Goal: Task Accomplishment & Management: Use online tool/utility

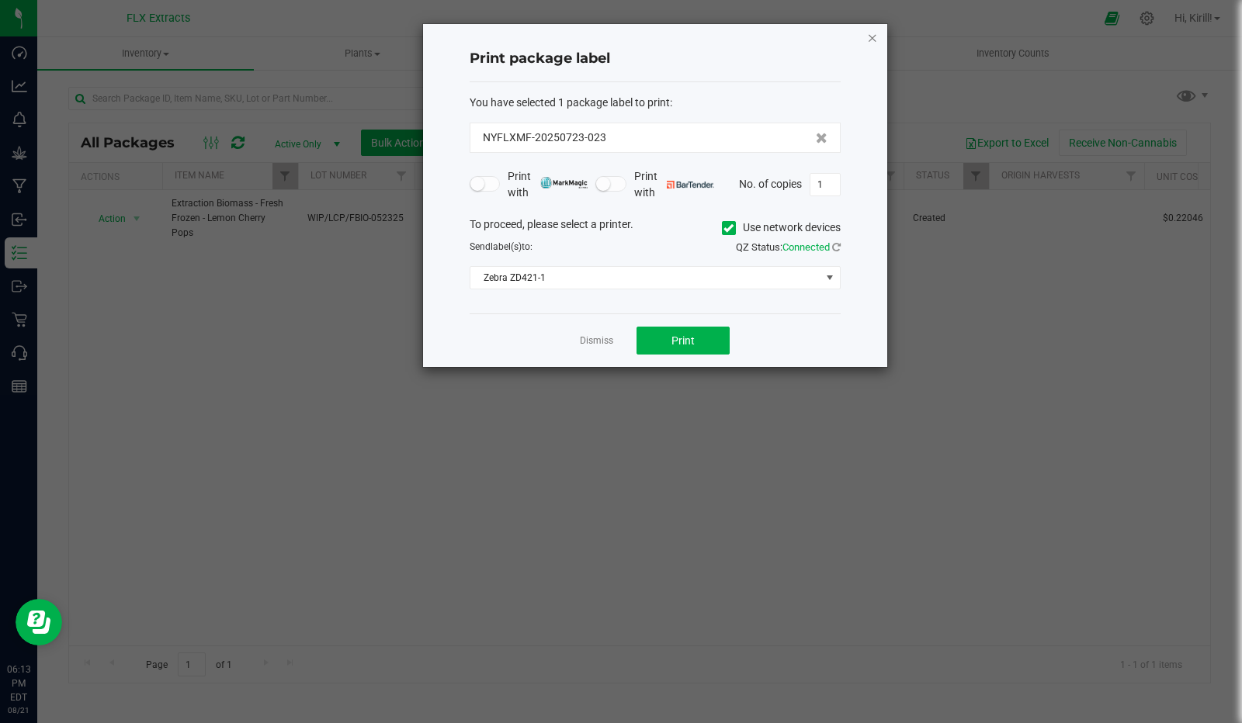
click at [876, 40] on icon "button" at bounding box center [872, 37] width 11 height 19
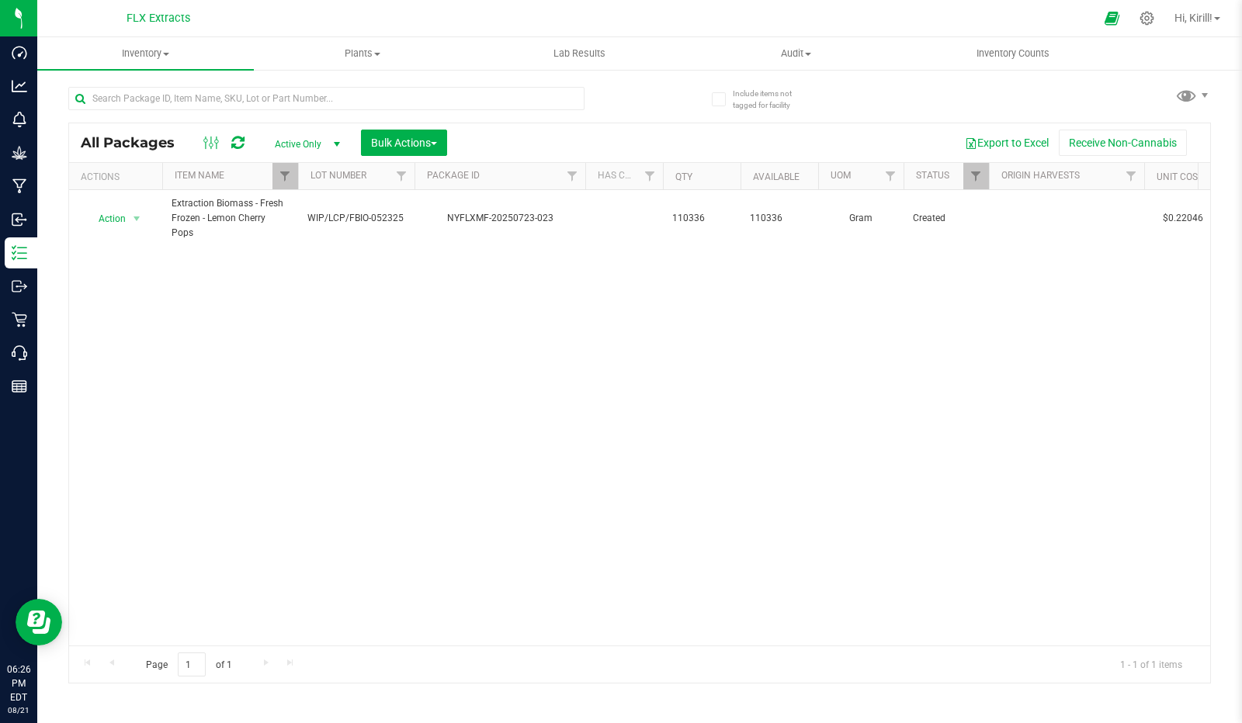
click at [368, 286] on div "Action Action Adjust qty Create package Edit attributes Global inventory Locate…" at bounding box center [639, 418] width 1141 height 456
click at [1144, 17] on icon at bounding box center [1147, 18] width 16 height 16
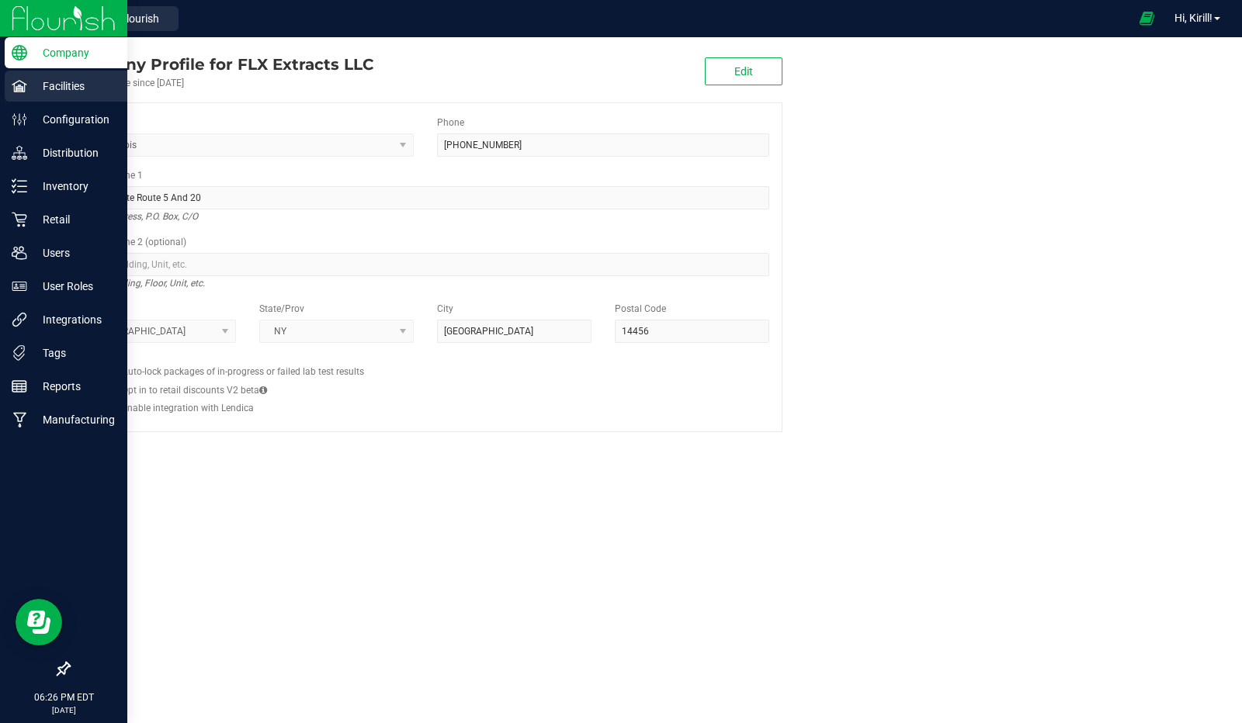
click at [73, 78] on p "Facilities" at bounding box center [73, 86] width 93 height 19
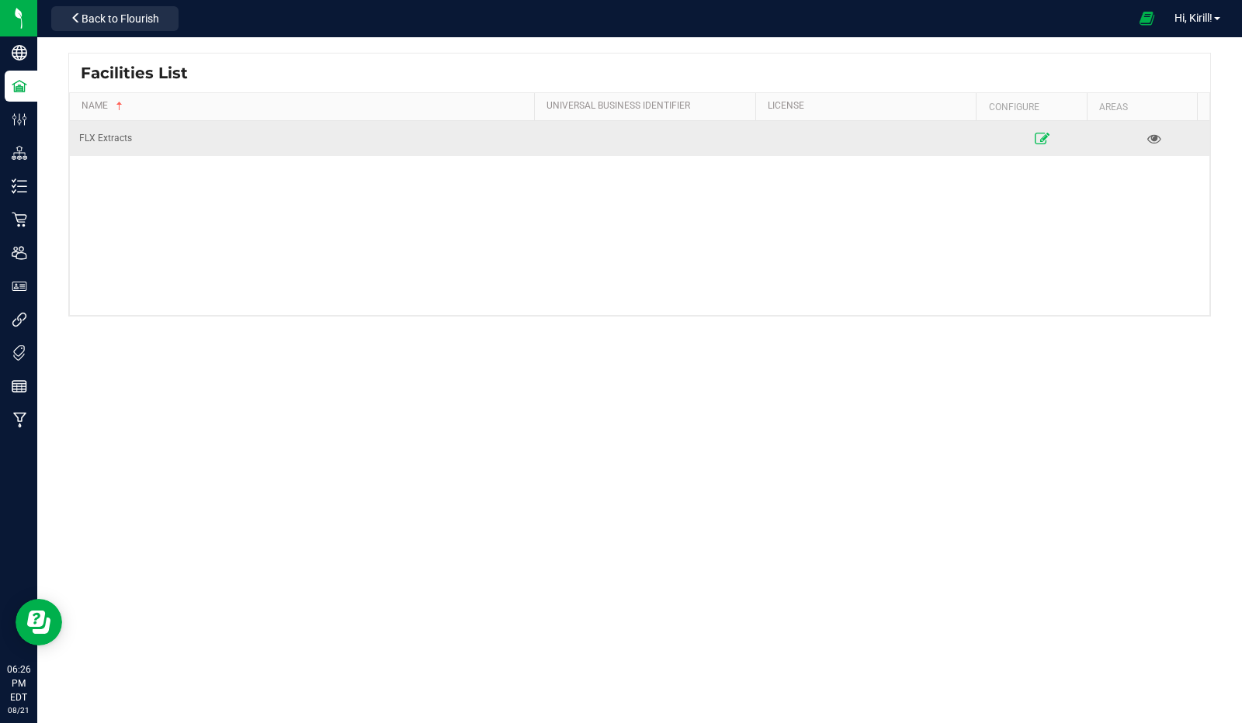
click at [1049, 136] on link at bounding box center [1042, 138] width 102 height 25
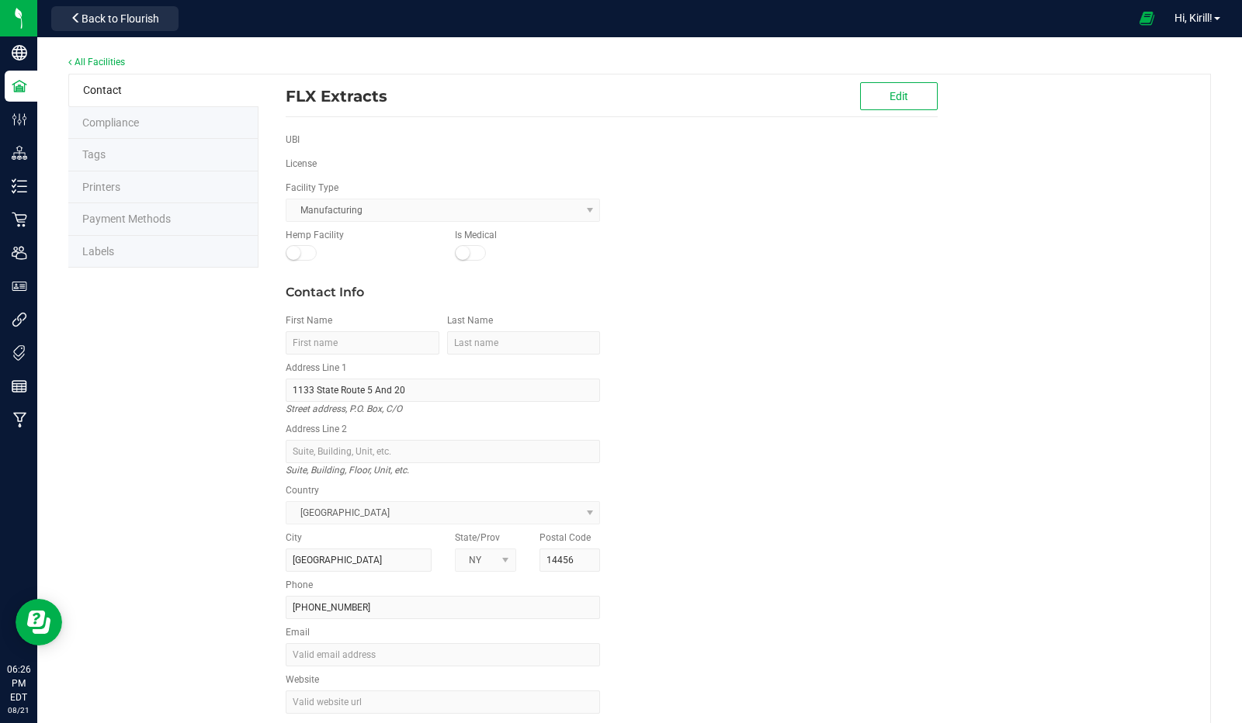
click at [137, 181] on li "Printers" at bounding box center [163, 188] width 190 height 33
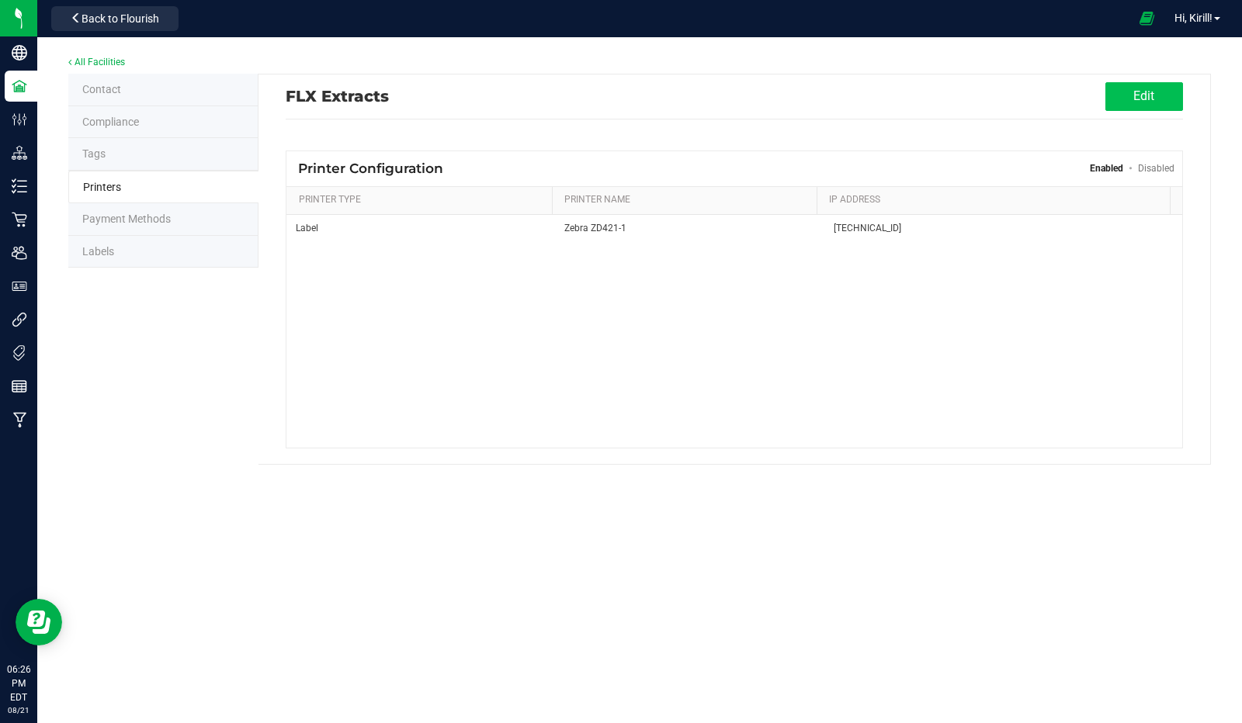
click at [1152, 87] on button "Edit" at bounding box center [1144, 96] width 78 height 29
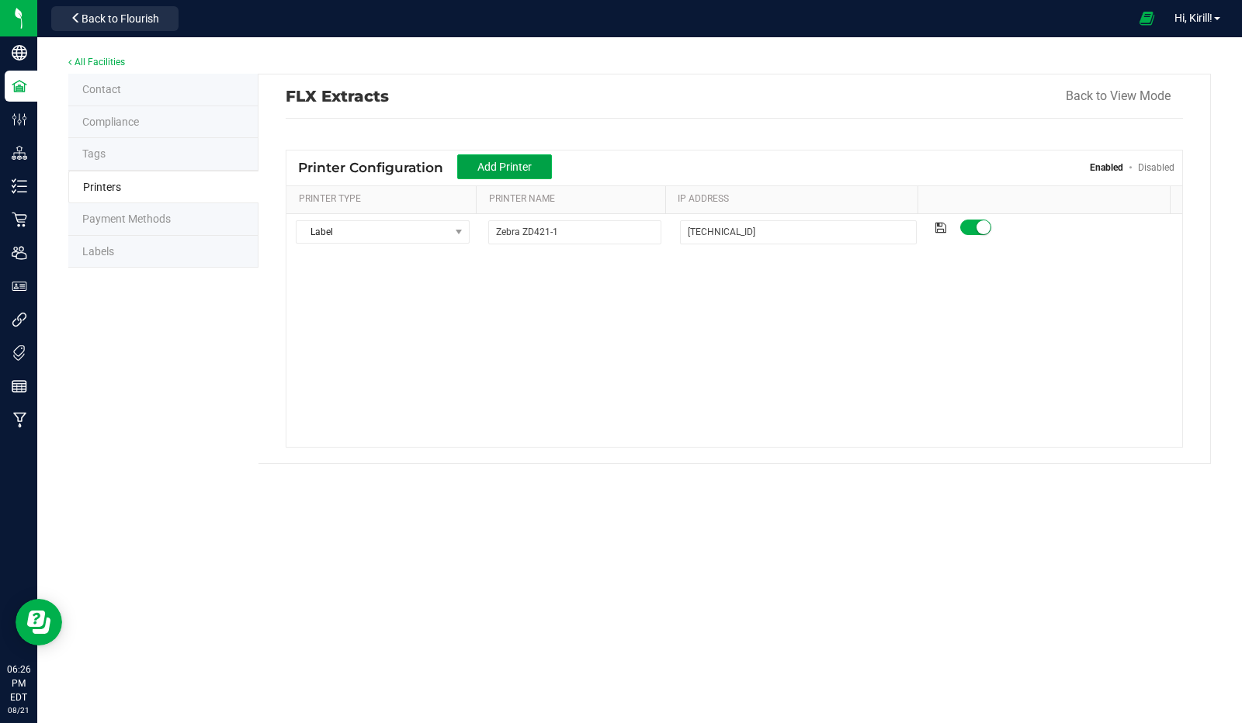
click at [514, 172] on button "Add Printer" at bounding box center [504, 166] width 95 height 25
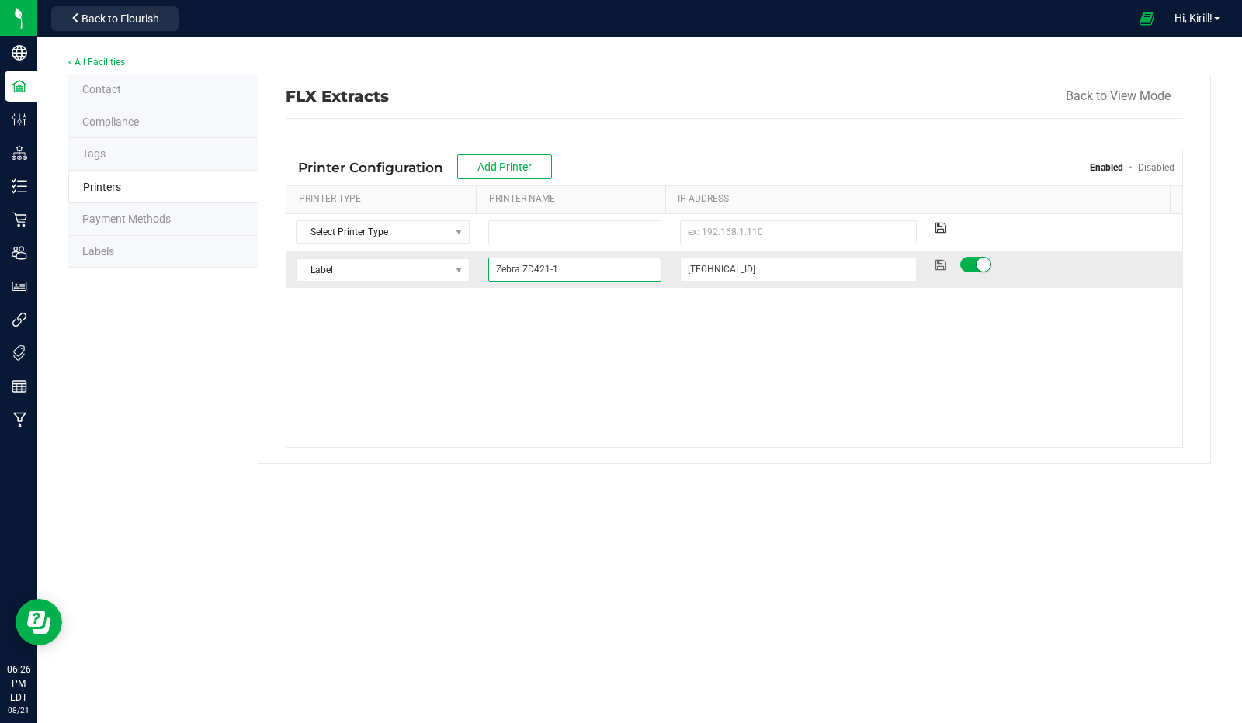
drag, startPoint x: 576, startPoint y: 265, endPoint x: 439, endPoint y: 279, distance: 137.3
click at [439, 279] on tr "Label Select Printer Type Receipt Label Other Zebra ZD421-1 [TECHNICAL_ID]" at bounding box center [734, 270] width 896 height 36
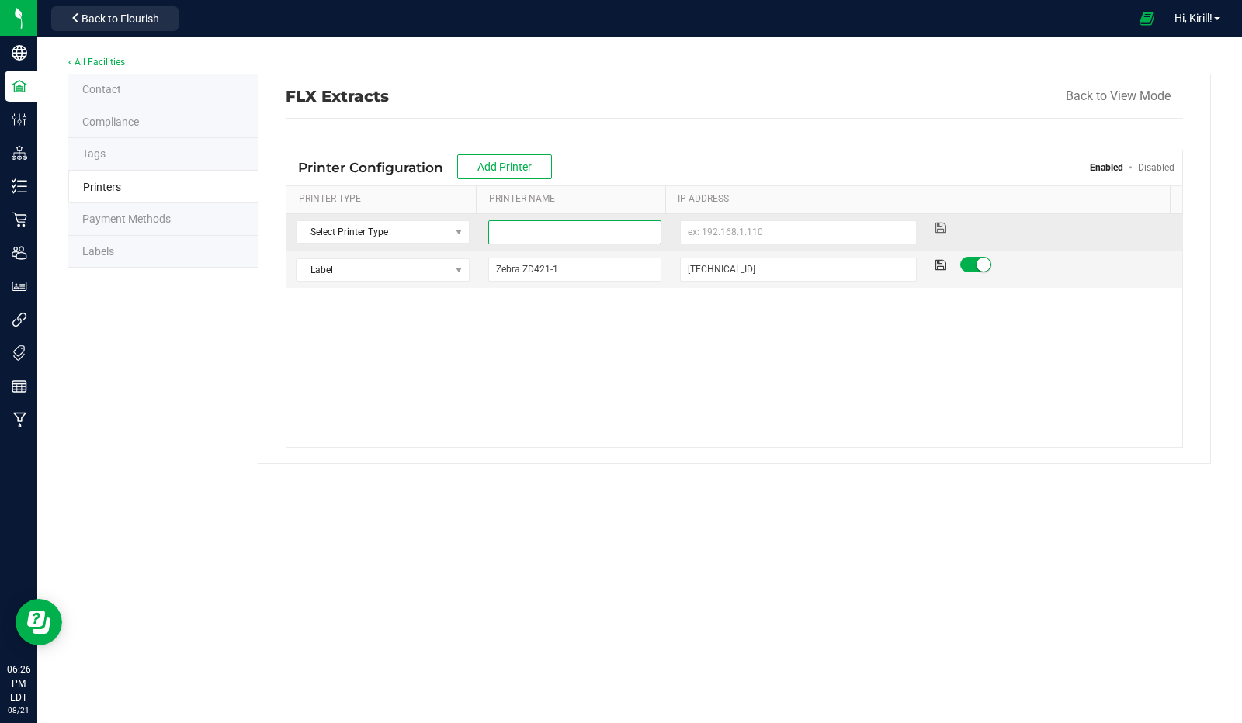
click at [564, 232] on input at bounding box center [574, 232] width 173 height 24
paste input "Zebra ZD421-1"
type input "Zebra ZD421-RTR2"
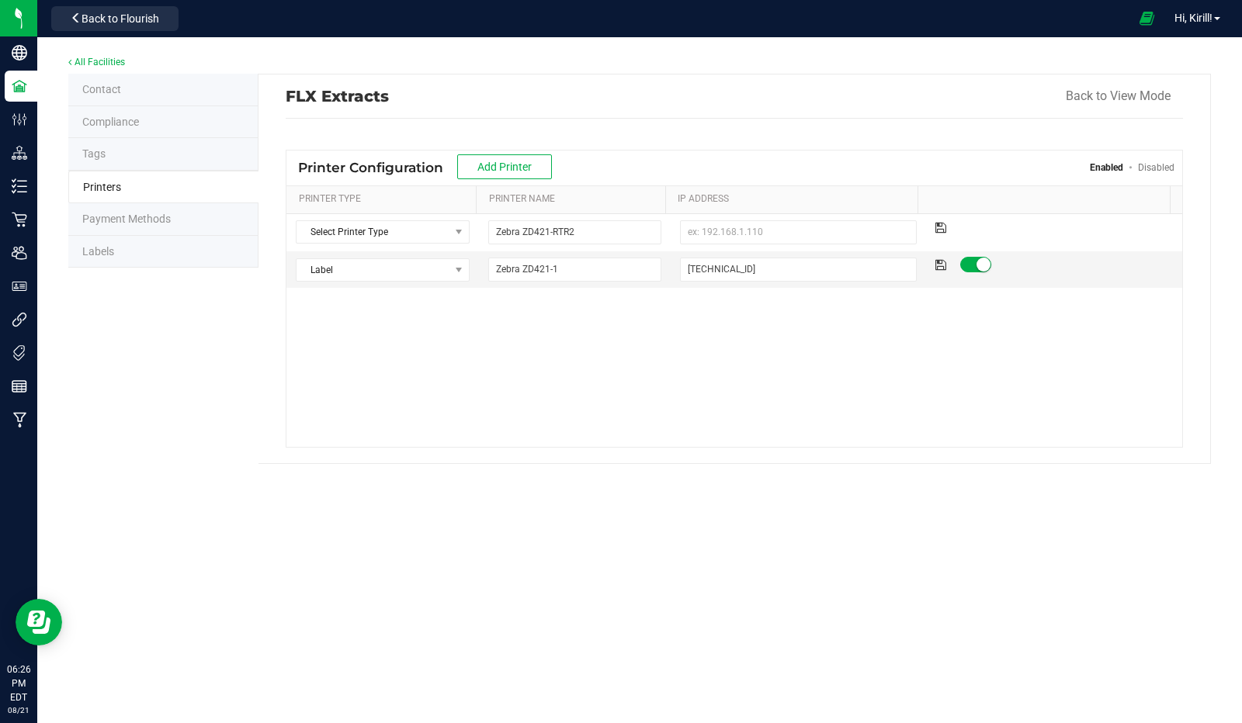
click at [723, 321] on div "Select Printer Type Select Printer Type Receipt Label Other Zebra ZD421-RTR2 La…" at bounding box center [734, 330] width 896 height 233
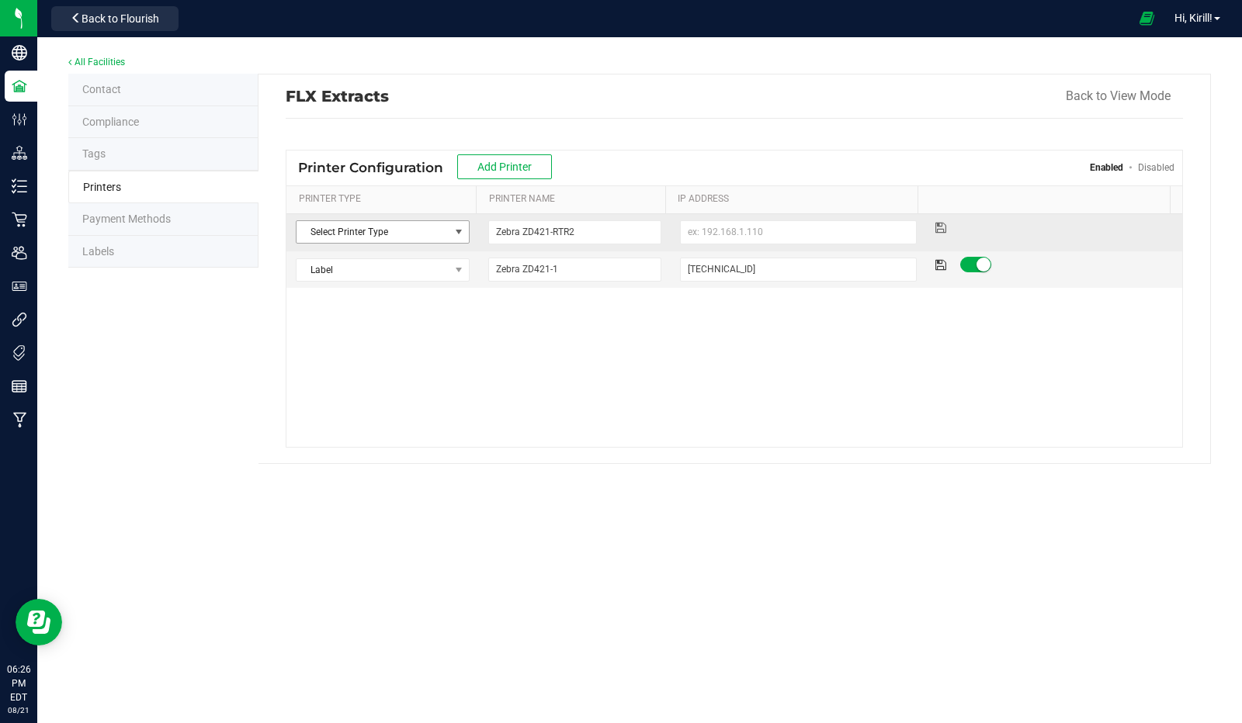
click at [449, 232] on span "select" at bounding box center [458, 232] width 19 height 22
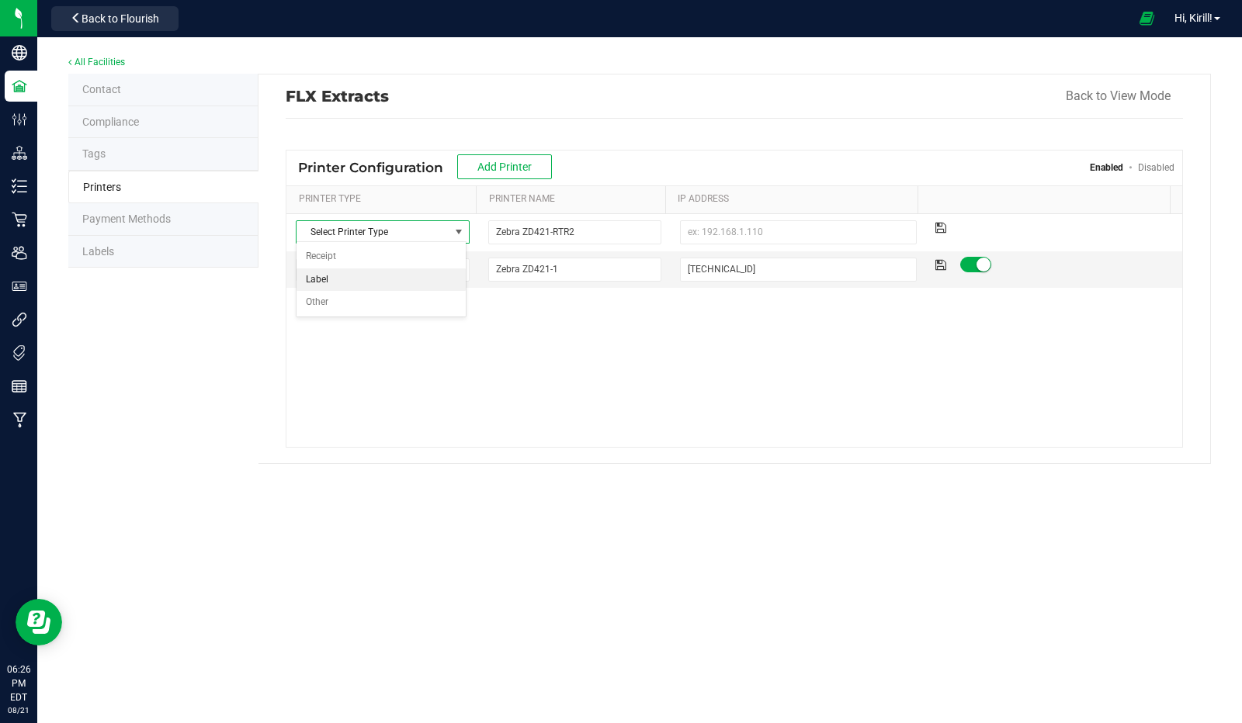
click at [385, 277] on li "Label" at bounding box center [381, 280] width 169 height 23
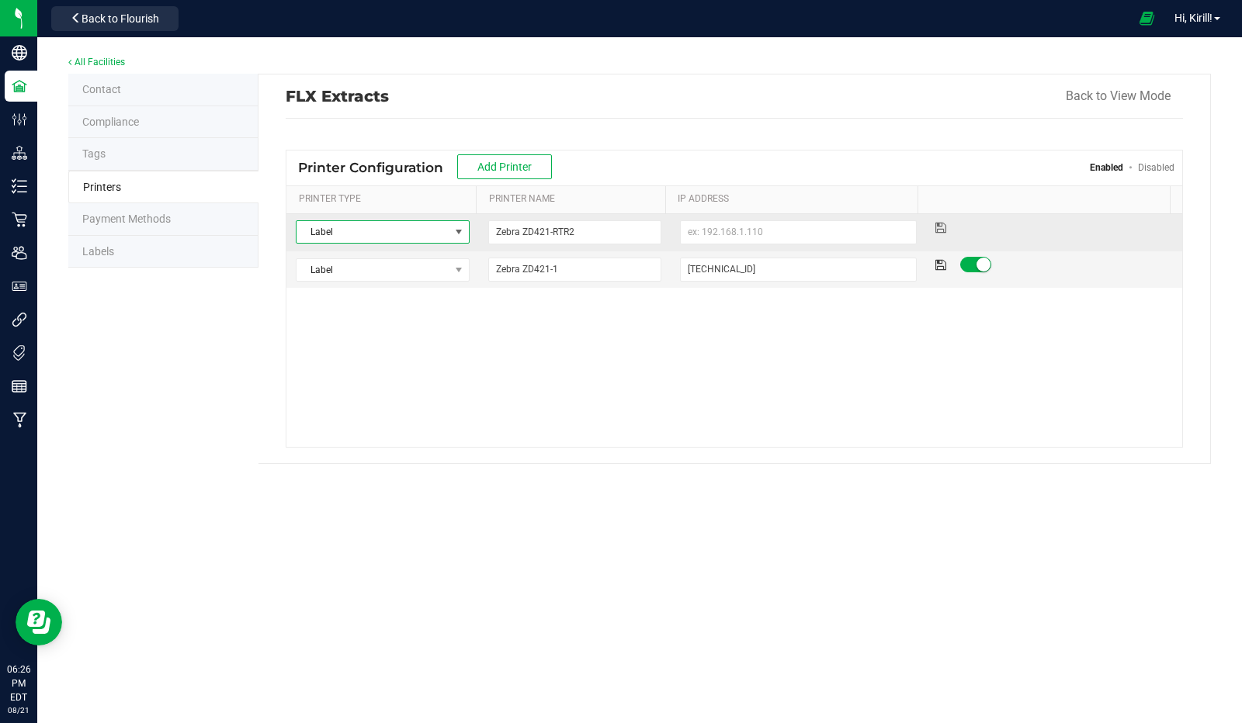
click at [713, 217] on td at bounding box center [799, 232] width 256 height 37
click at [720, 221] on input at bounding box center [799, 232] width 238 height 24
type input "[TECHNICAL_ID]"
click at [935, 225] on icon at bounding box center [940, 227] width 11 height 9
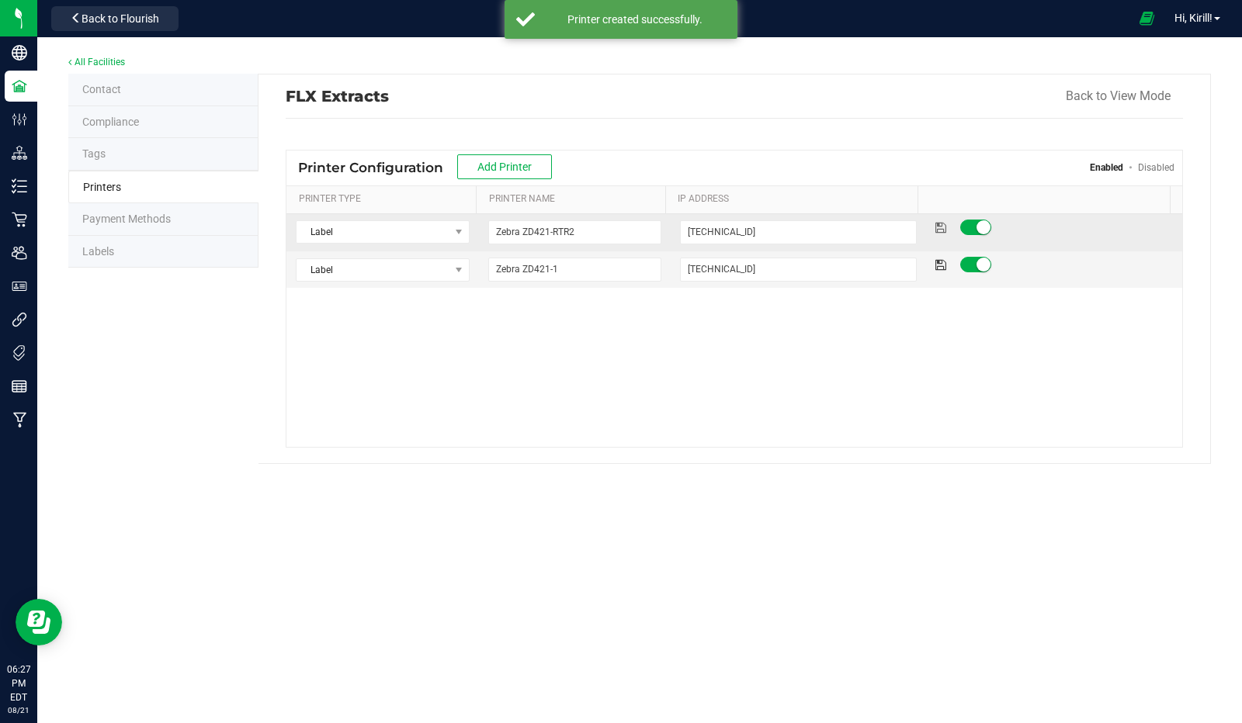
click at [908, 369] on div "Label Select Printer Type Receipt Label Other Zebra ZD421-RTR2 [TECHNICAL_ID] L…" at bounding box center [734, 330] width 896 height 233
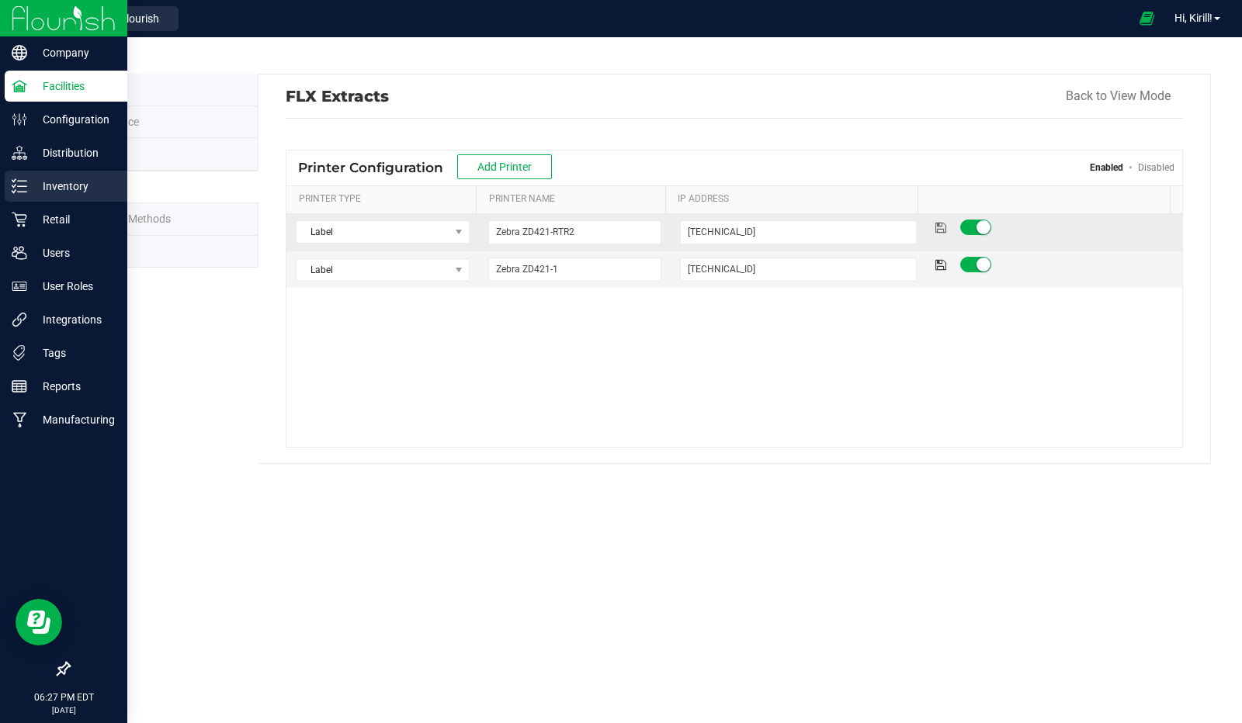
click at [78, 186] on p "Inventory" at bounding box center [73, 186] width 93 height 19
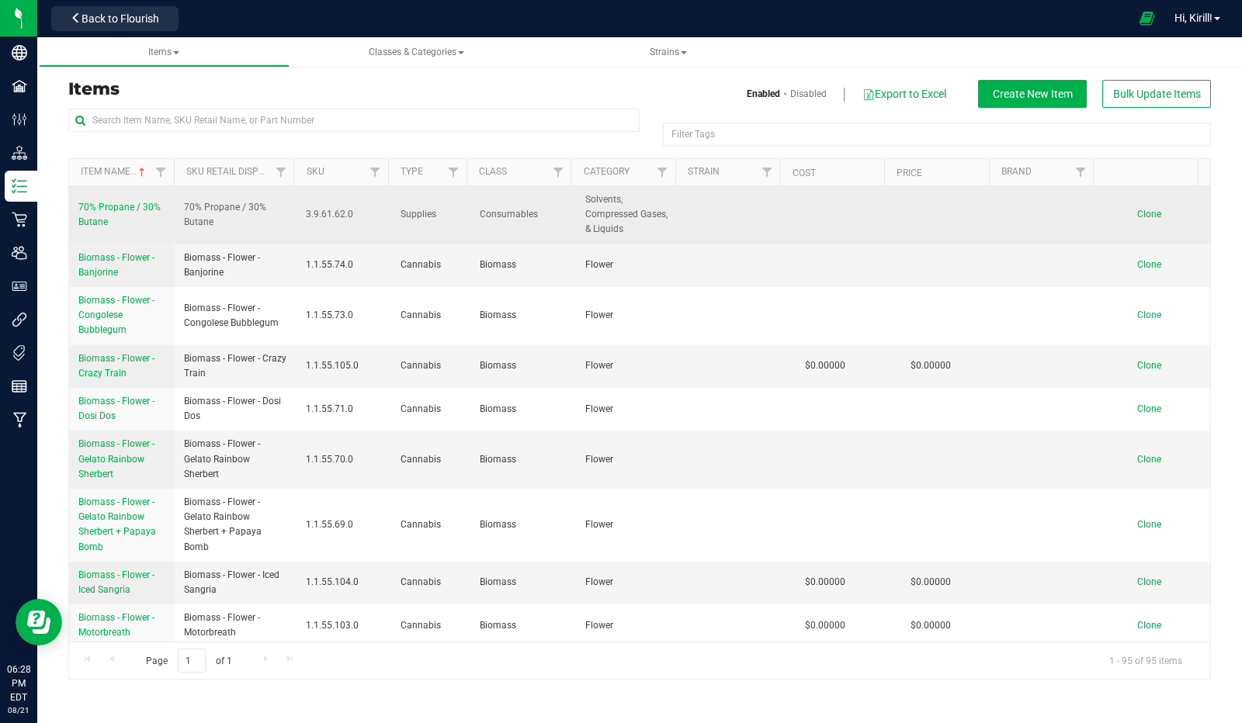
click at [142, 218] on link "70% Propane / 30% Butane" at bounding box center [121, 214] width 87 height 29
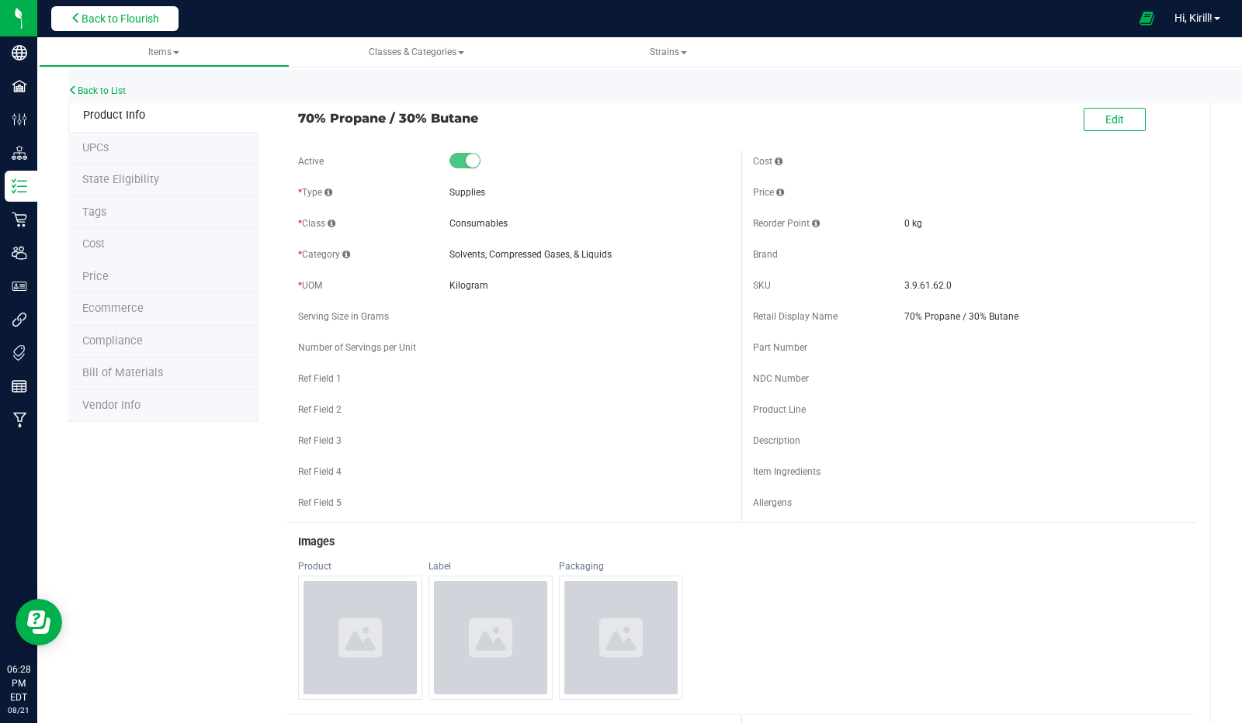
click at [92, 10] on button "Back to Flourish" at bounding box center [114, 18] width 127 height 25
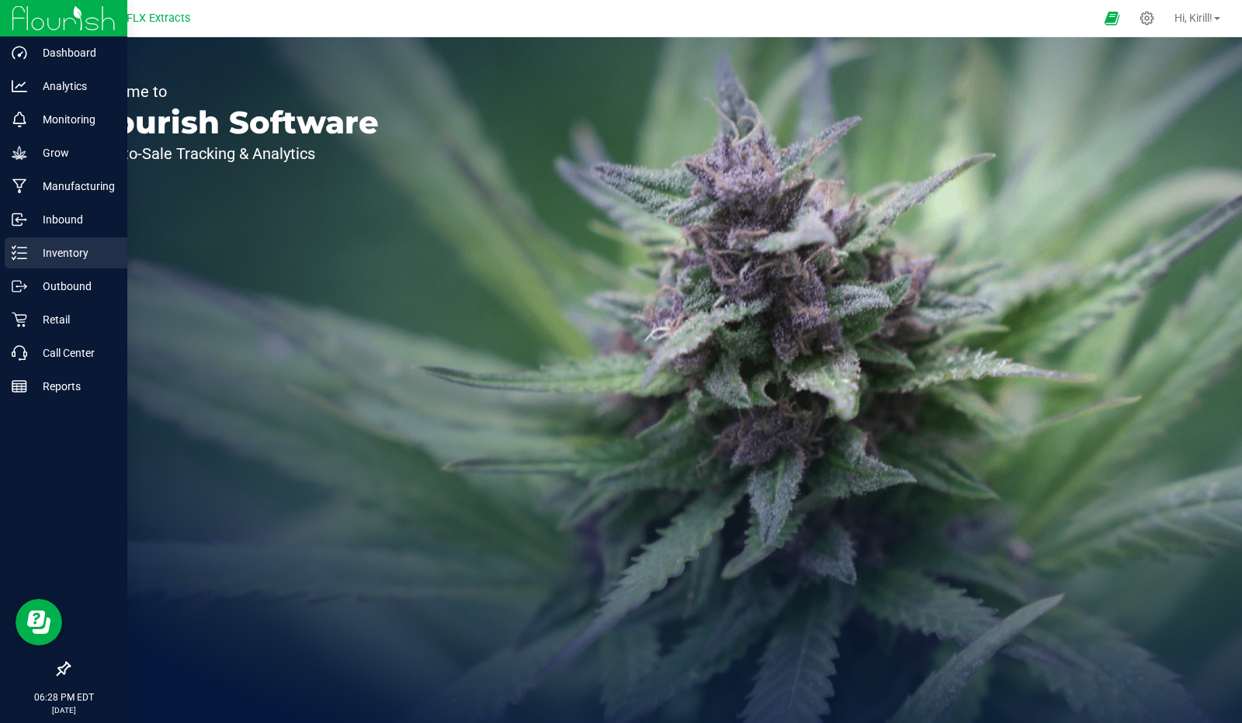
click at [85, 260] on p "Inventory" at bounding box center [73, 253] width 93 height 19
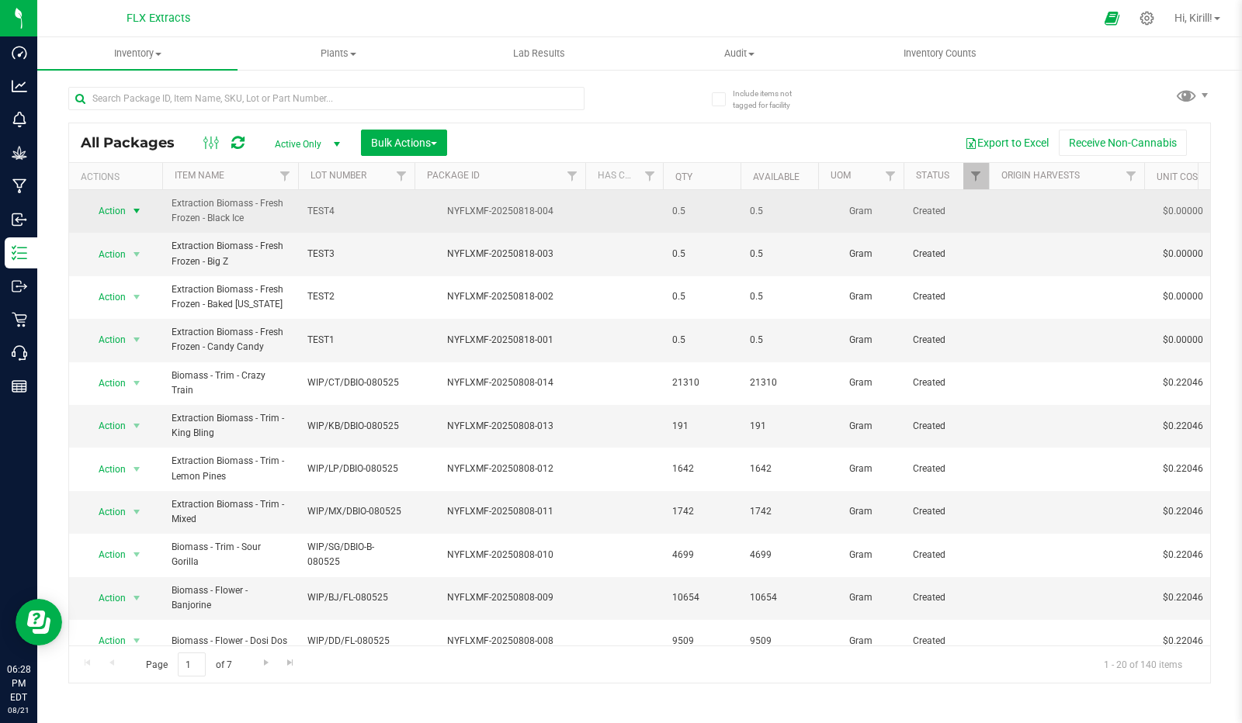
click at [123, 211] on span "Action" at bounding box center [106, 211] width 42 height 22
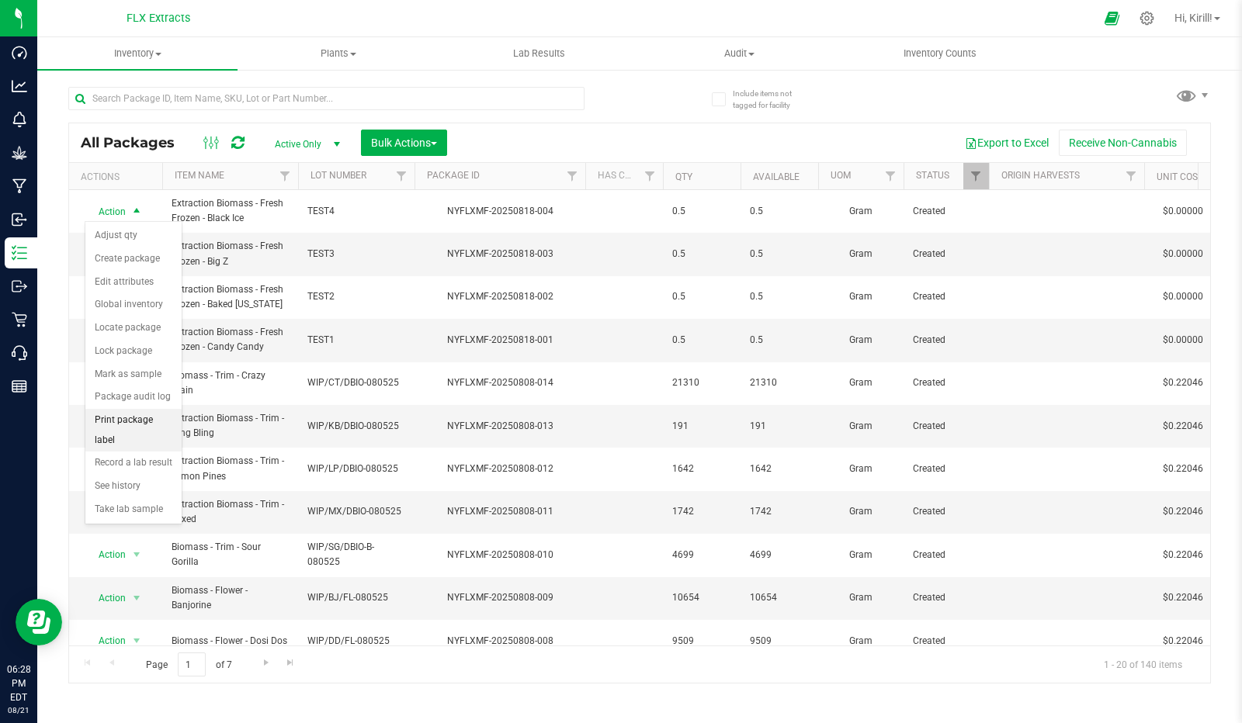
click at [134, 432] on li "Print package label" at bounding box center [133, 430] width 96 height 43
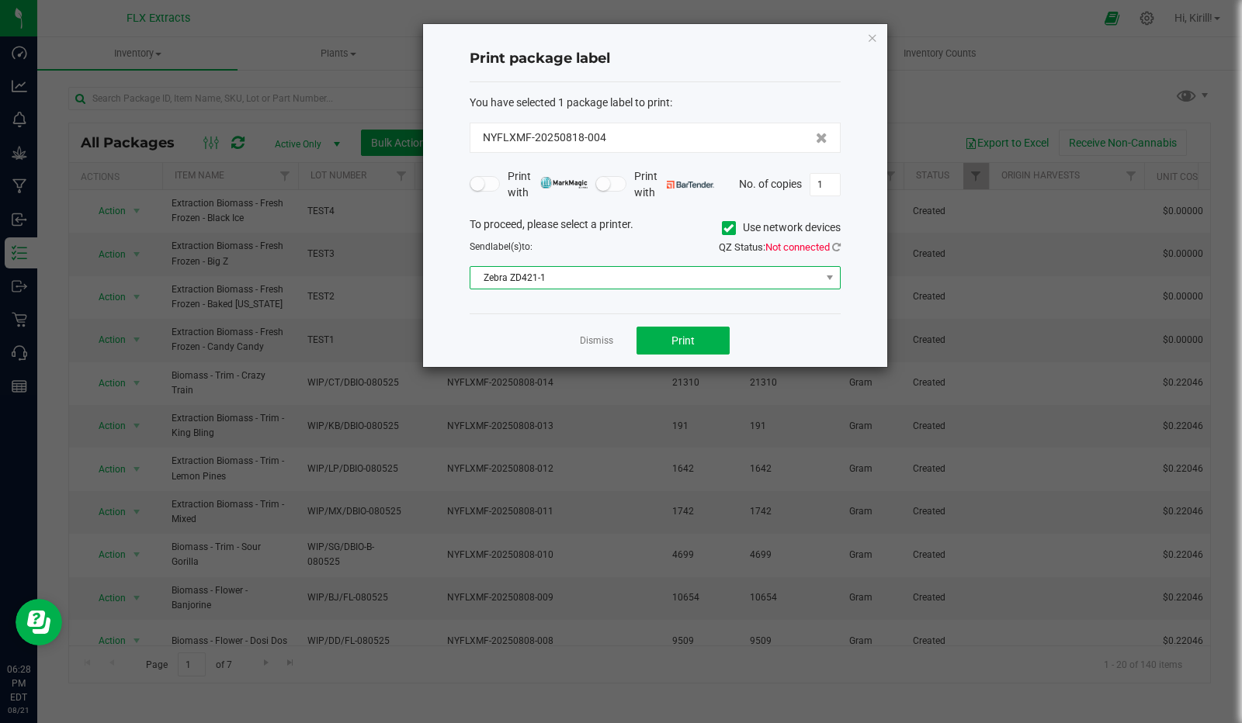
click at [654, 283] on span "Zebra ZD421-1" at bounding box center [645, 278] width 350 height 22
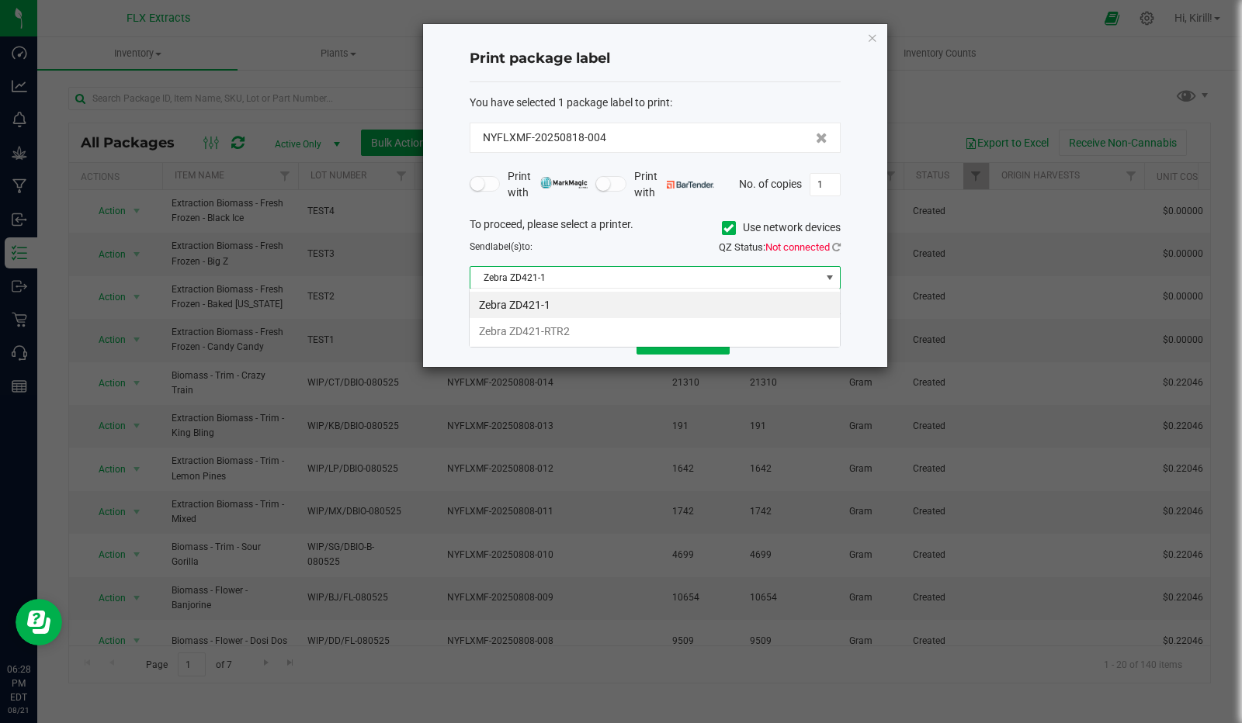
scroll to position [23, 371]
click at [630, 332] on li "Zebra ZD421-RTR2" at bounding box center [655, 331] width 370 height 26
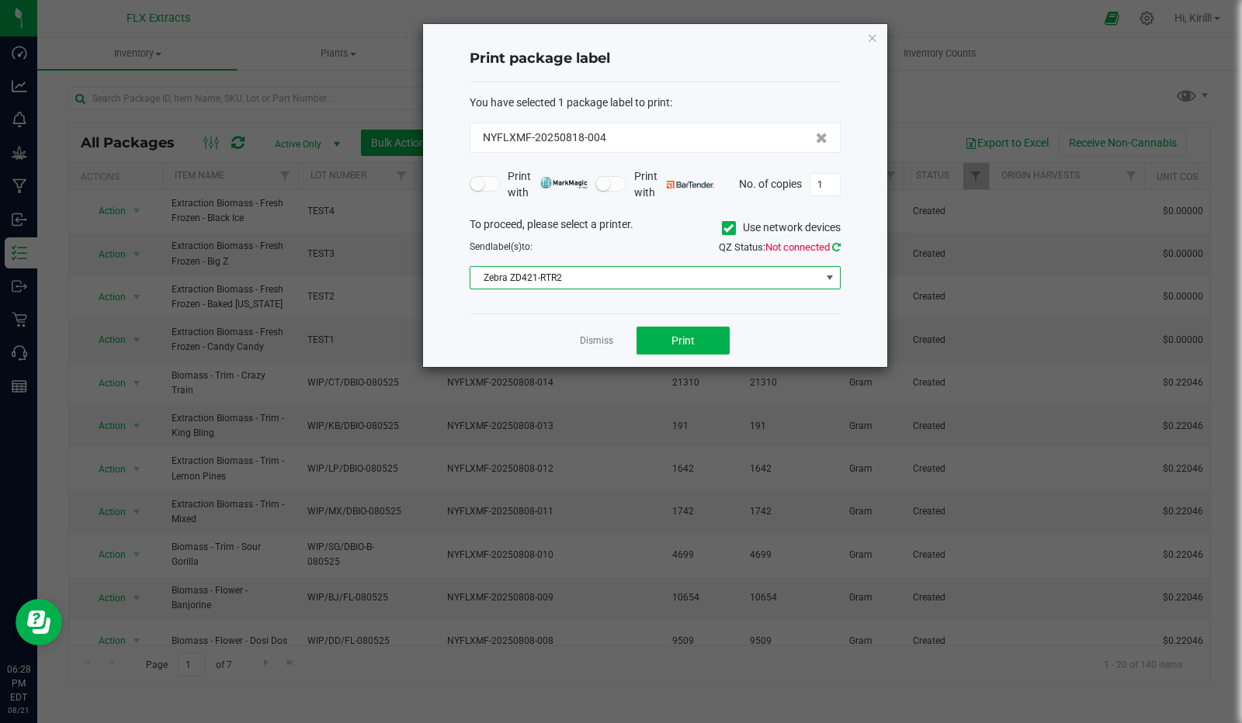
click at [835, 244] on icon at bounding box center [836, 247] width 9 height 10
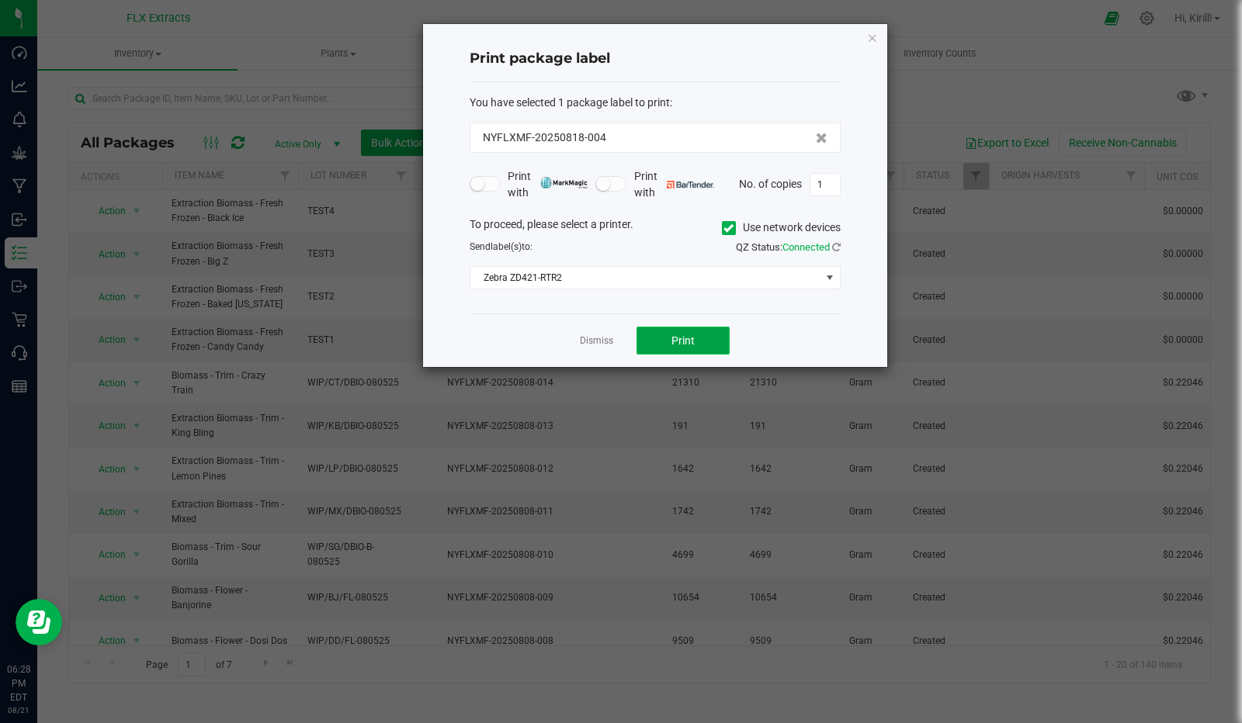
click at [683, 335] on span "Print" at bounding box center [682, 341] width 23 height 12
click at [677, 60] on h4 "Print package label" at bounding box center [655, 59] width 371 height 20
click at [869, 38] on icon "button" at bounding box center [872, 37] width 11 height 19
